Goal: Communication & Community: Share content

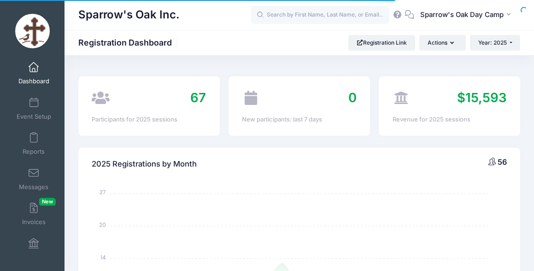
select select
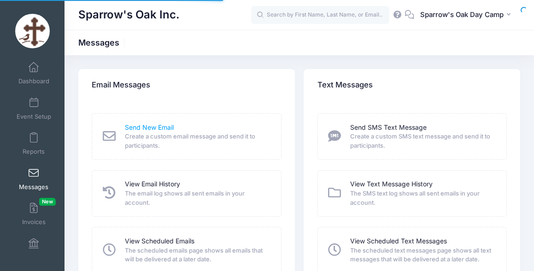
click at [135, 129] on link "Send New Email" at bounding box center [149, 128] width 49 height 10
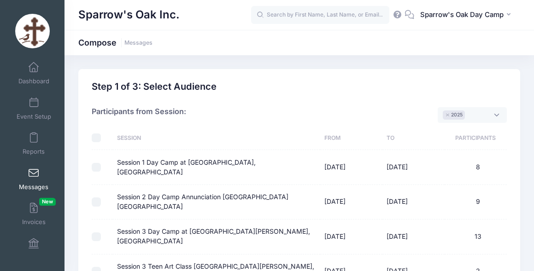
click at [93, 139] on input "checkbox" at bounding box center [96, 138] width 9 height 9
checkbox input "true"
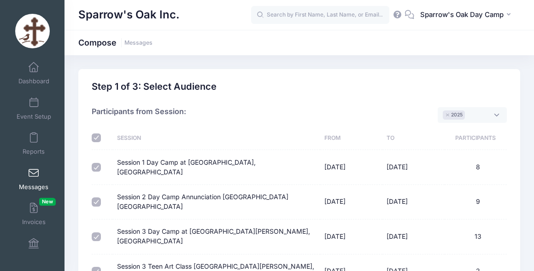
checkbox input "true"
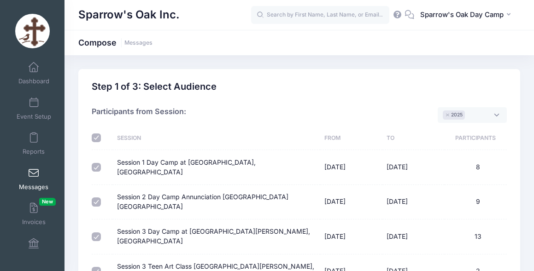
checkbox input "true"
click at [99, 136] on input "checkbox" at bounding box center [96, 138] width 9 height 9
checkbox input "false"
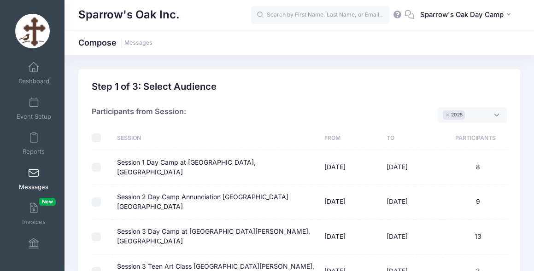
checkbox input "false"
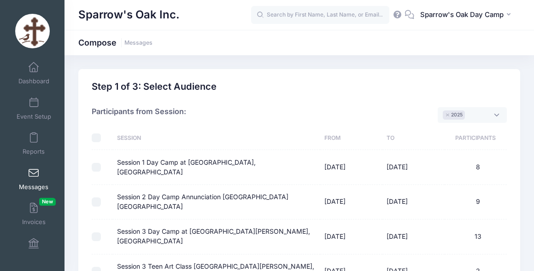
checkbox input "false"
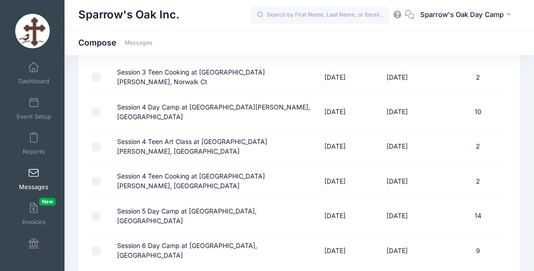
scroll to position [231, 0]
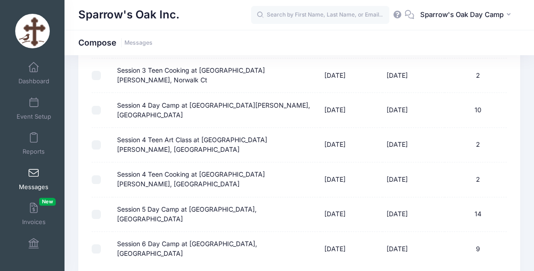
click at [97, 245] on input "Session 6 Day Camp at Archangels, Stamford CT" at bounding box center [96, 249] width 9 height 9
checkbox input "true"
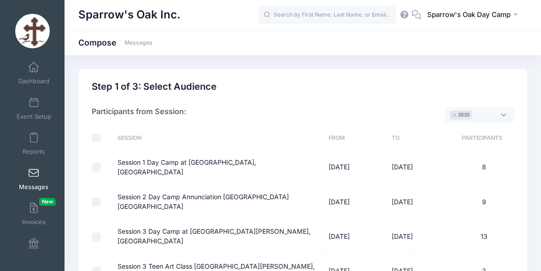
select select "50"
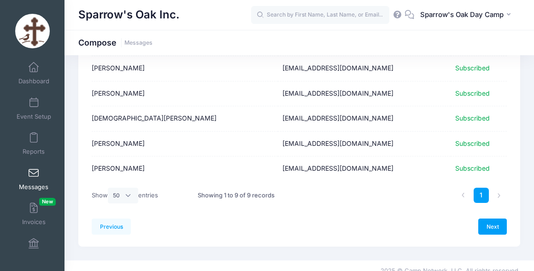
scroll to position [183, 0]
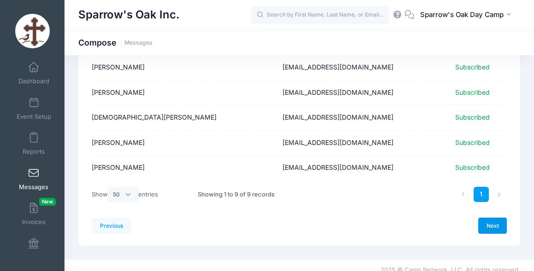
click at [498, 226] on link "Next" at bounding box center [492, 226] width 29 height 16
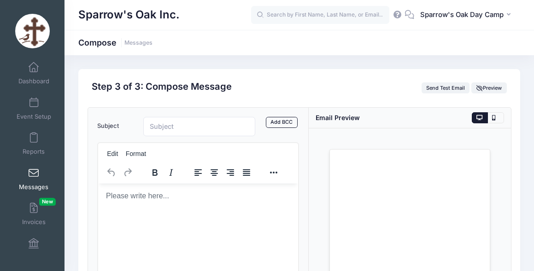
scroll to position [0, 0]
click at [275, 126] on link "Add BCC" at bounding box center [282, 122] width 32 height 11
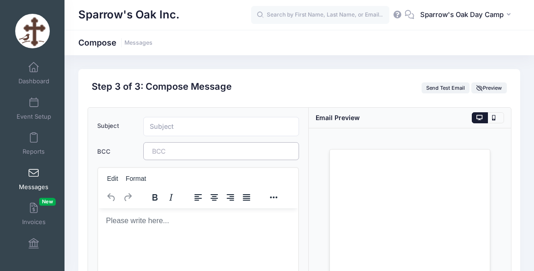
click at [240, 147] on tags "​" at bounding box center [221, 150] width 156 height 17
click at [240, 148] on tags "​" at bounding box center [221, 150] width 156 height 17
click at [203, 209] on html at bounding box center [198, 221] width 200 height 25
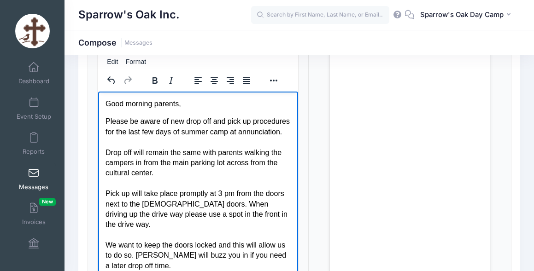
scroll to position [30, 0]
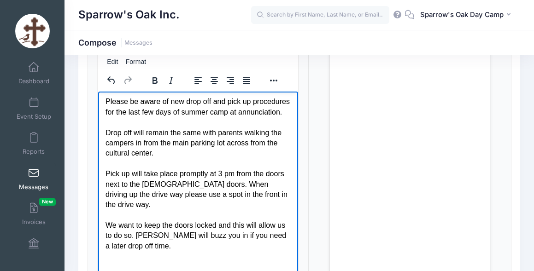
drag, startPoint x: 217, startPoint y: 173, endPoint x: 170, endPoint y: 172, distance: 47.0
click at [170, 172] on p "Please be aware of new drop off and pick up procedures for the last few days of…" at bounding box center [198, 183] width 186 height 175
drag, startPoint x: 178, startPoint y: 175, endPoint x: 203, endPoint y: 176, distance: 24.9
click at [203, 176] on p "Please be aware of new drop off and pick up procedures for the last few days of…" at bounding box center [198, 183] width 186 height 175
click at [237, 202] on p "Please be aware of new drop off and pick up procedures for the last few days of…" at bounding box center [198, 183] width 186 height 175
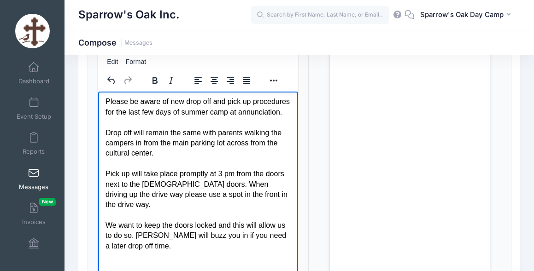
click at [239, 247] on p "Please be aware of new drop off and pick up procedures for the last few days of…" at bounding box center [198, 183] width 186 height 175
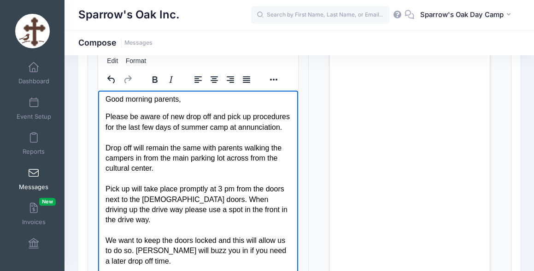
scroll to position [5, 0]
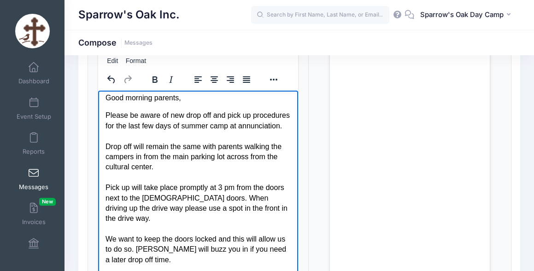
click at [191, 130] on p "Please be aware of new drop off and pick up procedures for the last few days of…" at bounding box center [198, 208] width 186 height 196
click at [223, 180] on p "Please be aware of new drop off and pick up procedures for the last few days of…" at bounding box center [198, 208] width 186 height 196
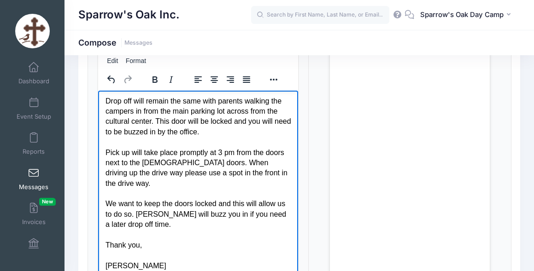
scroll to position [57, 0]
click at [210, 186] on p "Please be aware of new drop off and pick up procedures for the last few days of…" at bounding box center [198, 167] width 186 height 206
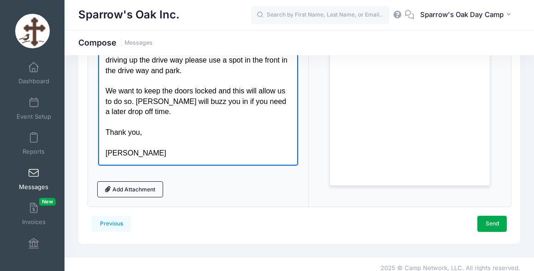
scroll to position [256, 0]
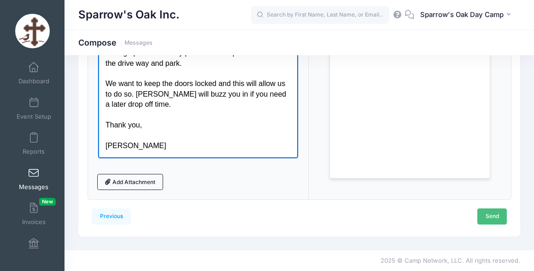
click at [497, 213] on link "Send" at bounding box center [491, 217] width 29 height 16
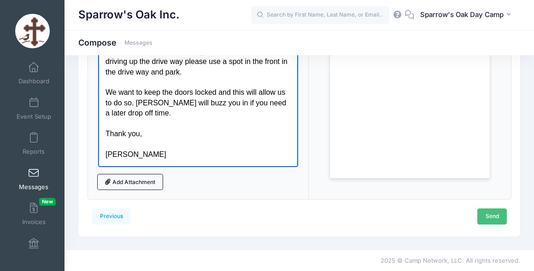
scroll to position [0, 0]
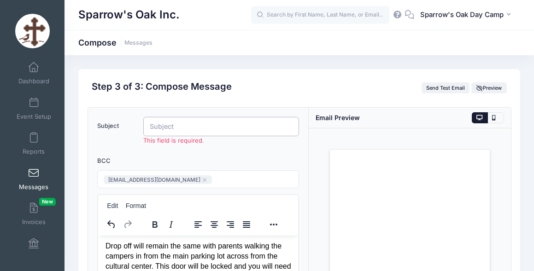
click at [271, 131] on input "Subject" at bounding box center [221, 127] width 156 height 20
drag, startPoint x: 271, startPoint y: 131, endPoint x: 266, endPoint y: 137, distance: 8.2
click at [266, 137] on div "This field is required." at bounding box center [221, 131] width 165 height 29
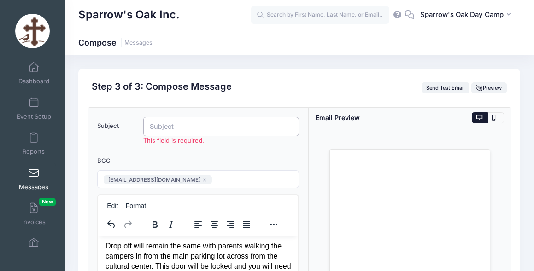
click at [266, 127] on input "Subject" at bounding box center [221, 127] width 156 height 20
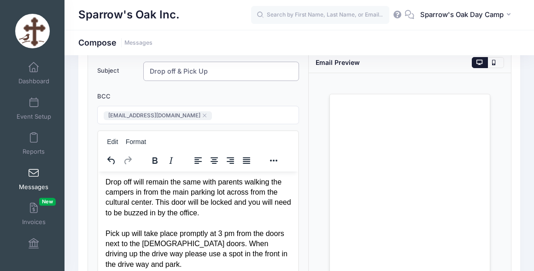
scroll to position [57, 0]
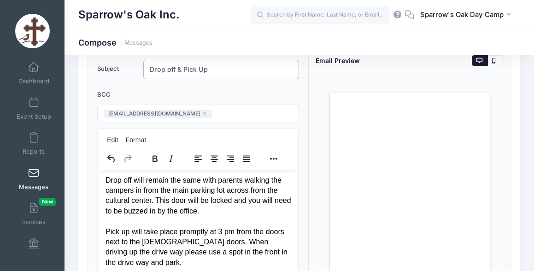
type input "Drop off & Pick Up"
click at [281, 113] on tags "jennifernanos233@yahoo.com ​" at bounding box center [198, 113] width 202 height 18
